Goal: Task Accomplishment & Management: Manage account settings

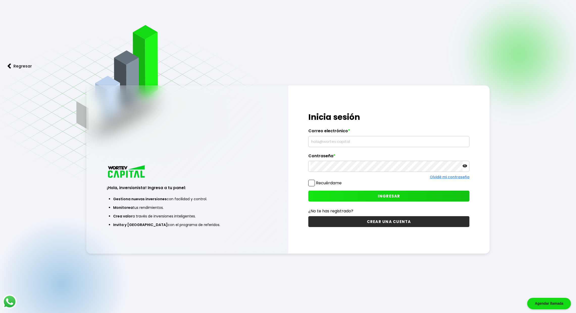
type input "[EMAIL_ADDRESS][DOMAIN_NAME]"
click at [395, 196] on span "INGRESAR" at bounding box center [389, 195] width 22 height 5
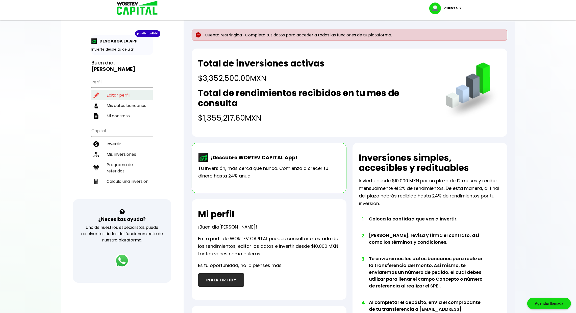
click at [120, 90] on li "Editar perfil" at bounding box center [121, 95] width 61 height 10
select select "Hombre"
select select "Licenciatura"
select select "MX"
select select "STP"
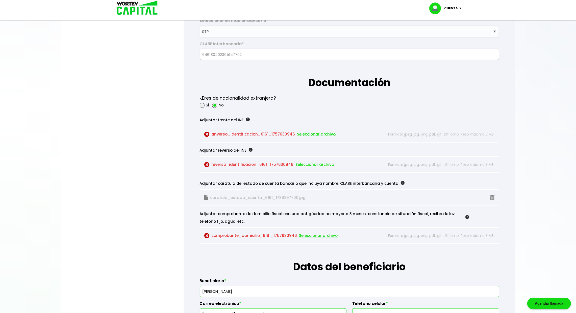
scroll to position [369, 0]
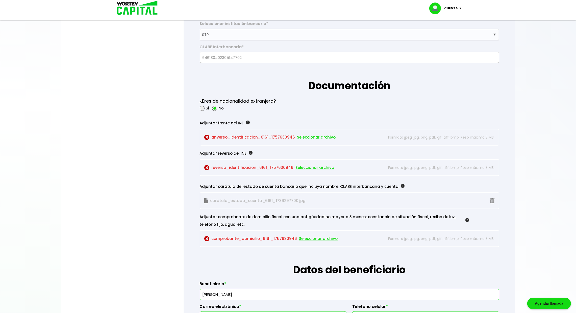
click at [320, 137] on span "Seleccionar archivo" at bounding box center [316, 137] width 39 height 8
click at [314, 164] on span "Seleccionar archivo" at bounding box center [315, 168] width 39 height 8
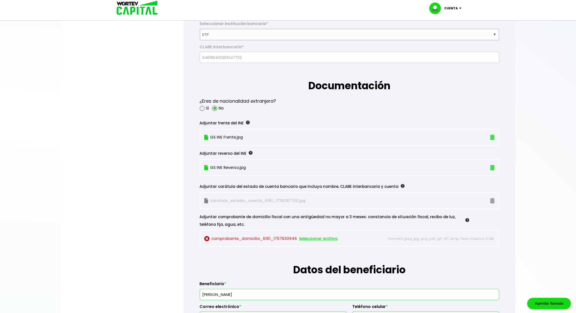
click at [325, 237] on span "Seleccionar archivo" at bounding box center [318, 239] width 39 height 8
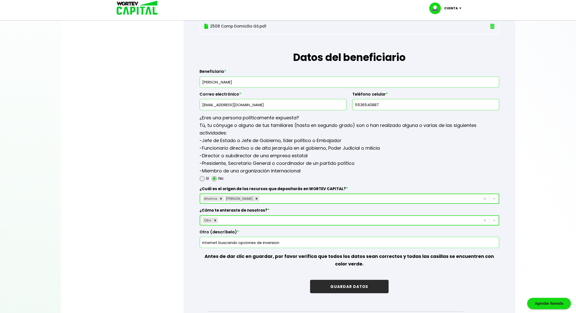
scroll to position [582, 0]
click at [358, 284] on button "GUARDAR DATOS" at bounding box center [349, 285] width 78 height 13
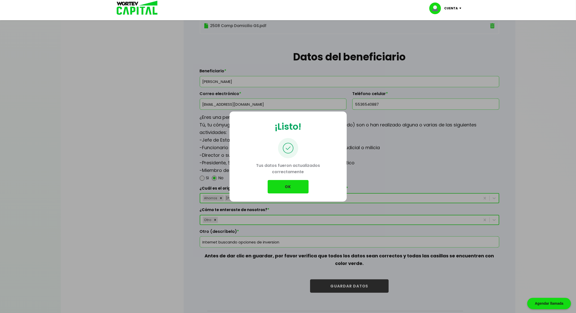
click at [298, 188] on button "OK" at bounding box center [288, 186] width 41 height 13
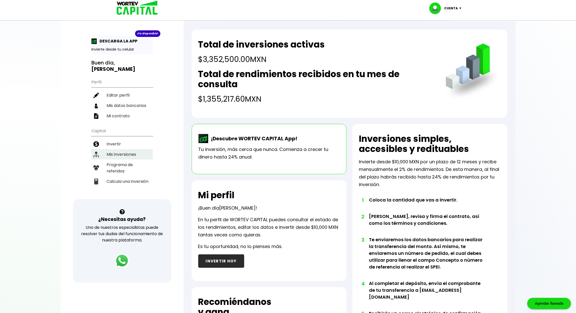
click at [128, 149] on li "Mis inversiones" at bounding box center [121, 154] width 61 height 10
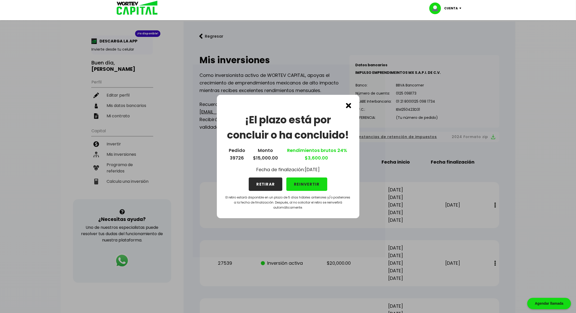
click at [317, 183] on button "REINVERTIR" at bounding box center [307, 183] width 41 height 13
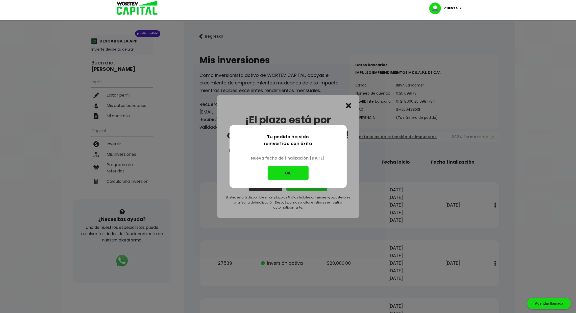
click at [296, 175] on button "OK" at bounding box center [288, 172] width 41 height 13
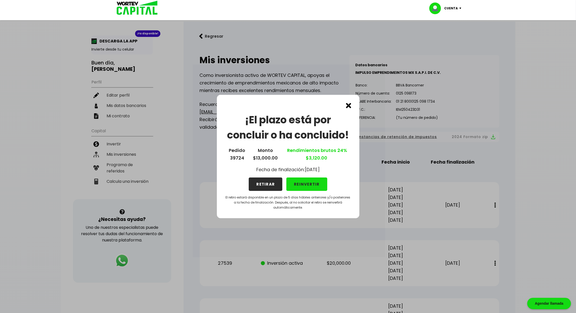
click at [311, 183] on button "REINVERTIR" at bounding box center [307, 183] width 41 height 13
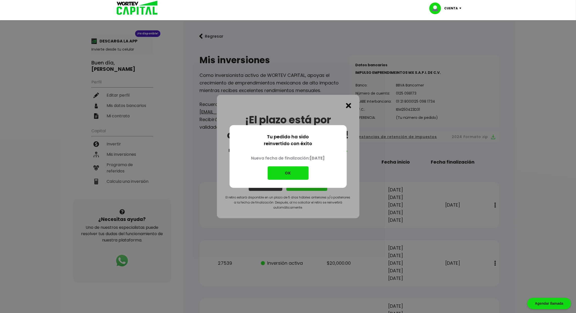
click at [298, 177] on button "OK" at bounding box center [288, 172] width 41 height 13
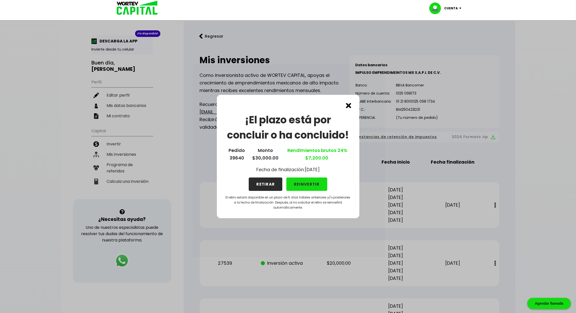
click at [316, 184] on button "REINVERTIR" at bounding box center [307, 183] width 41 height 13
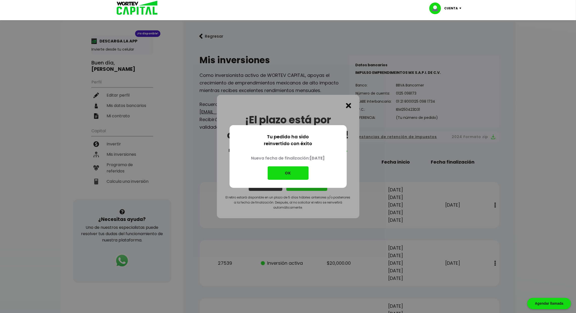
click at [298, 174] on button "OK" at bounding box center [288, 172] width 41 height 13
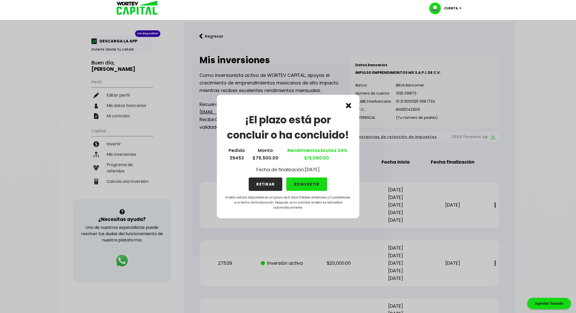
click at [268, 185] on button "RETIRAR" at bounding box center [266, 183] width 34 height 13
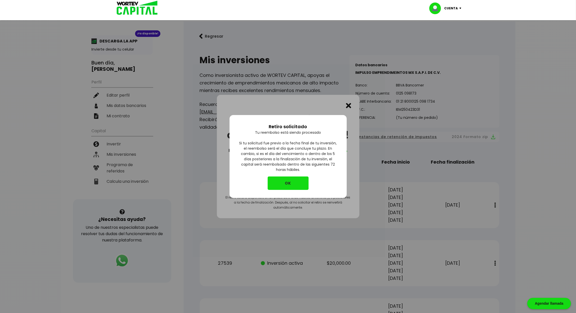
click at [295, 182] on button "OK" at bounding box center [288, 182] width 41 height 13
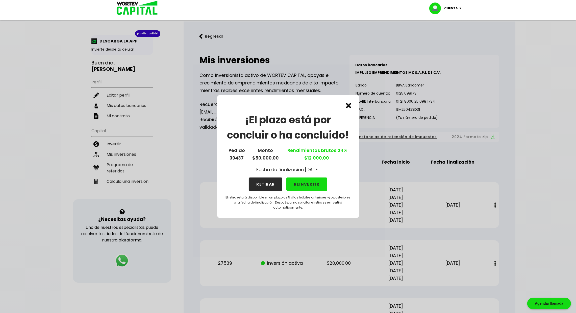
click at [267, 186] on button "RETIRAR" at bounding box center [266, 183] width 34 height 13
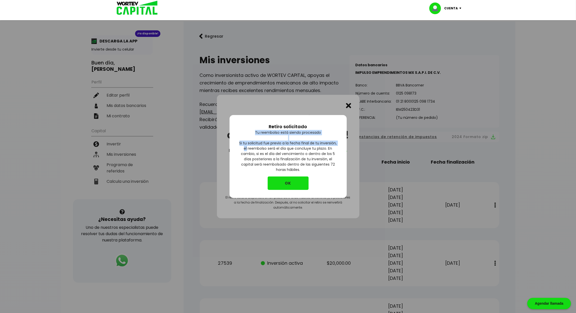
drag, startPoint x: 305, startPoint y: 121, endPoint x: 395, endPoint y: 142, distance: 91.5
click at [395, 142] on div "Retiro solicitado Tu reembolso está siendo procesado Si tu solicitud fue previo…" at bounding box center [288, 156] width 576 height 313
click at [303, 185] on button "OK" at bounding box center [288, 182] width 41 height 13
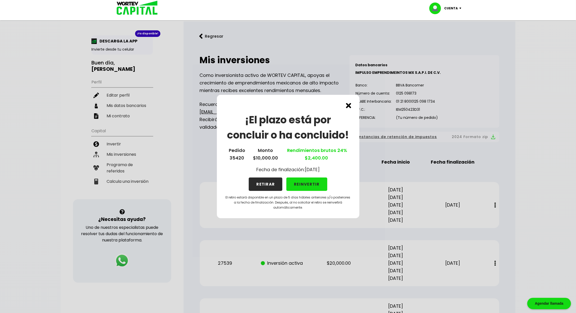
click at [320, 185] on button "REINVERTIR" at bounding box center [307, 183] width 41 height 13
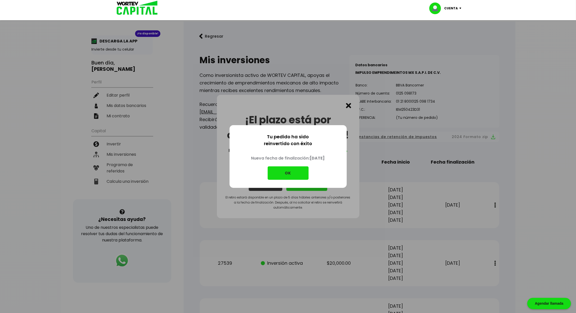
click at [306, 176] on button "OK" at bounding box center [288, 172] width 41 height 13
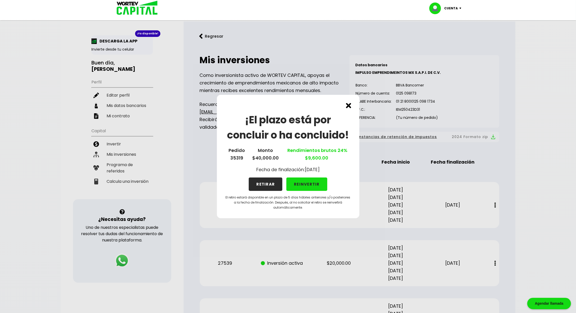
click at [261, 184] on button "RETIRAR" at bounding box center [266, 183] width 34 height 13
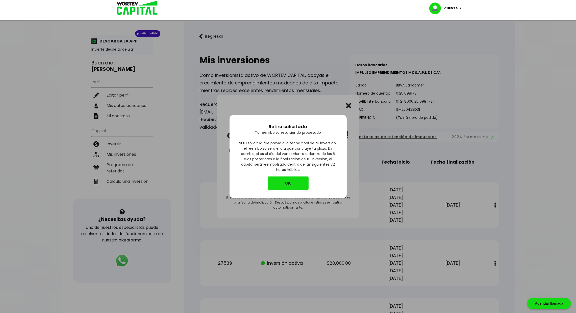
click at [300, 184] on button "OK" at bounding box center [288, 182] width 41 height 13
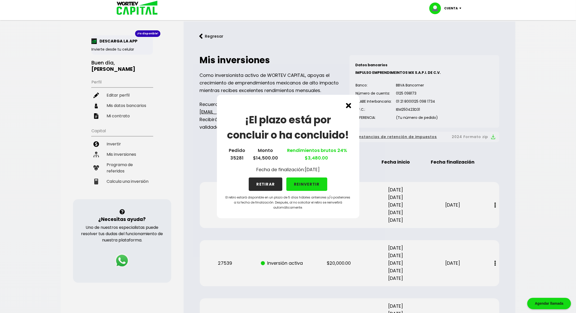
click at [271, 184] on button "RETIRAR" at bounding box center [266, 183] width 34 height 13
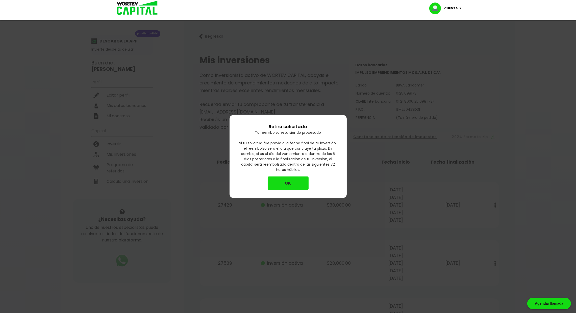
click at [306, 183] on button "OK" at bounding box center [288, 182] width 41 height 13
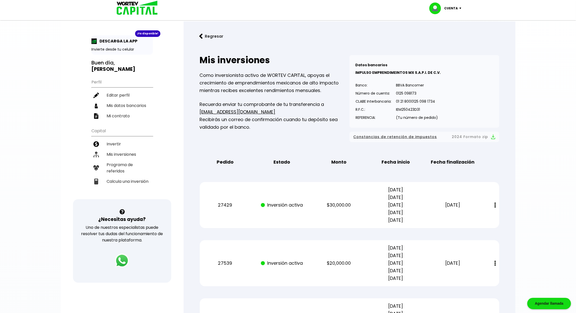
click at [461, 8] on img at bounding box center [461, 9] width 7 height 2
click at [443, 34] on li "Cerrar sesión" at bounding box center [446, 34] width 40 height 10
